Goal: Check status: Check status

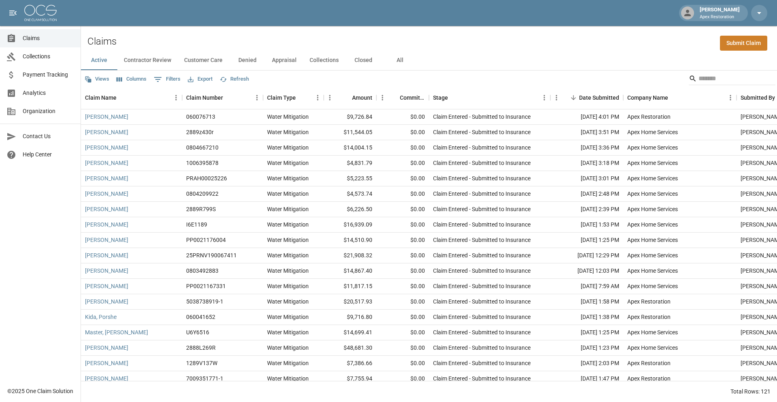
click at [408, 60] on button "All" at bounding box center [400, 60] width 36 height 19
click at [722, 81] on input "Search" at bounding box center [731, 78] width 65 height 13
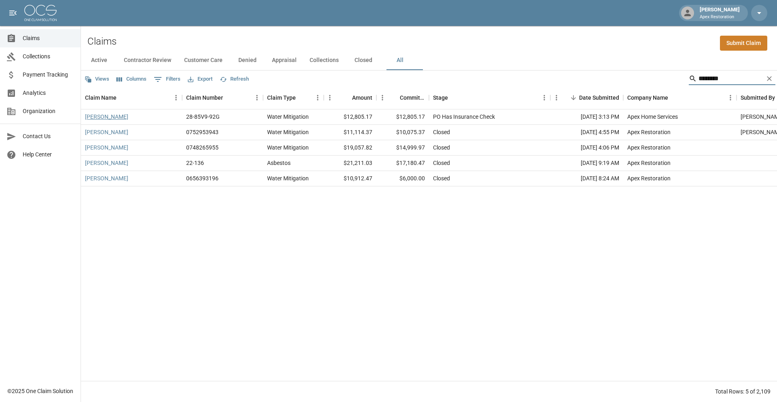
type input "********"
click at [123, 117] on link "Rodriguez, David" at bounding box center [106, 117] width 43 height 8
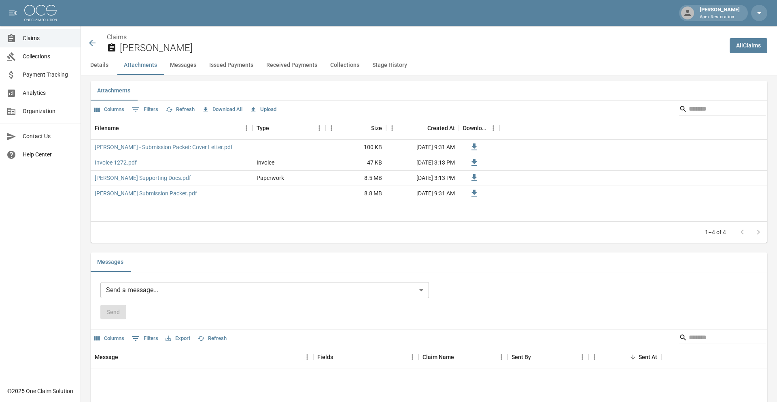
scroll to position [498, 0]
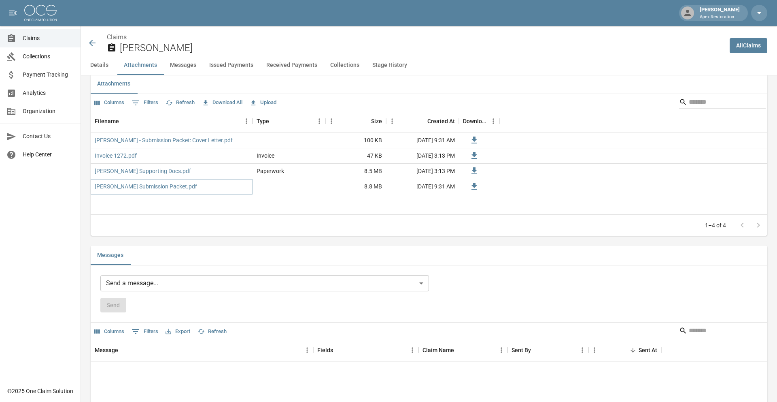
click at [182, 187] on link "Rodriguez, David Submission Packet.pdf" at bounding box center [146, 186] width 102 height 8
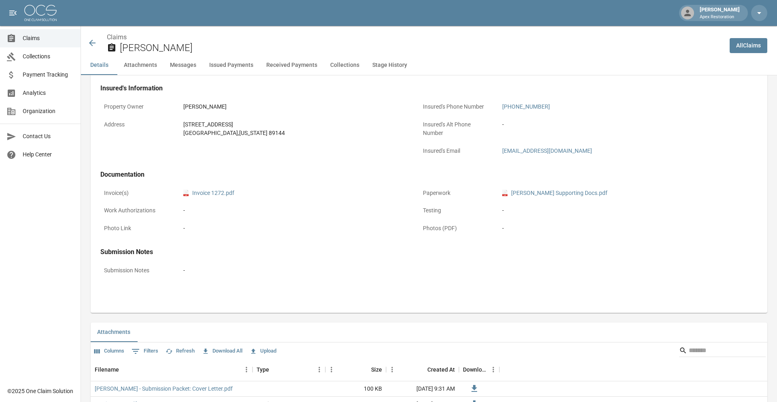
scroll to position [249, 0]
drag, startPoint x: 500, startPoint y: 152, endPoint x: 542, endPoint y: 153, distance: 42.1
click at [542, 153] on div "tccvp@aol.com" at bounding box center [614, 151] width 230 height 16
